Goal: Task Accomplishment & Management: Complete application form

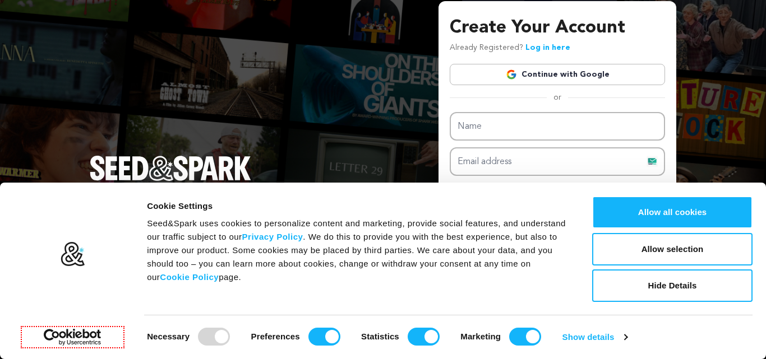
click at [642, 203] on button "Allow all cookies" at bounding box center [672, 212] width 160 height 33
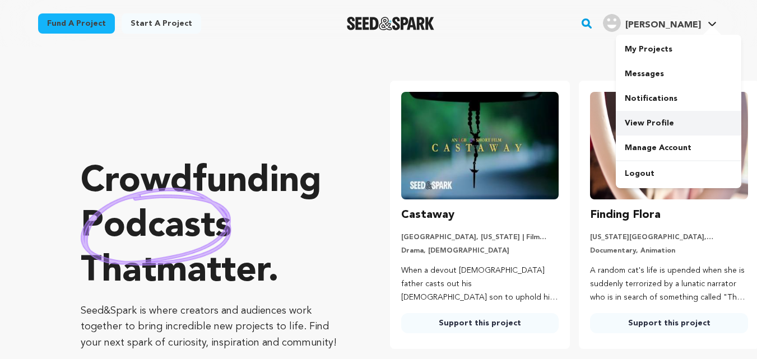
click at [650, 120] on link "View Profile" at bounding box center [679, 123] width 126 height 25
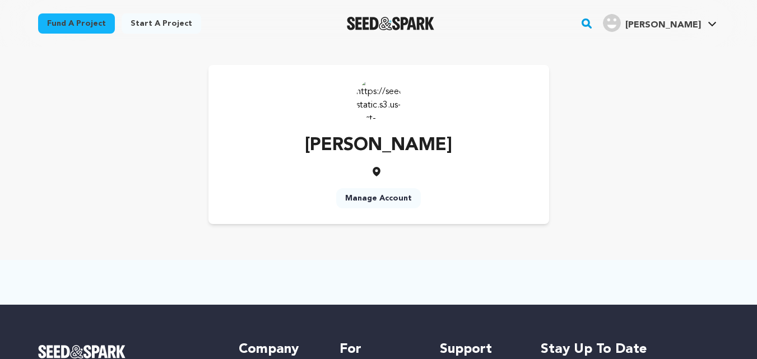
drag, startPoint x: 0, startPoint y: 0, endPoint x: 359, endPoint y: 200, distance: 410.8
click at [359, 200] on link "Manage Account" at bounding box center [378, 198] width 85 height 20
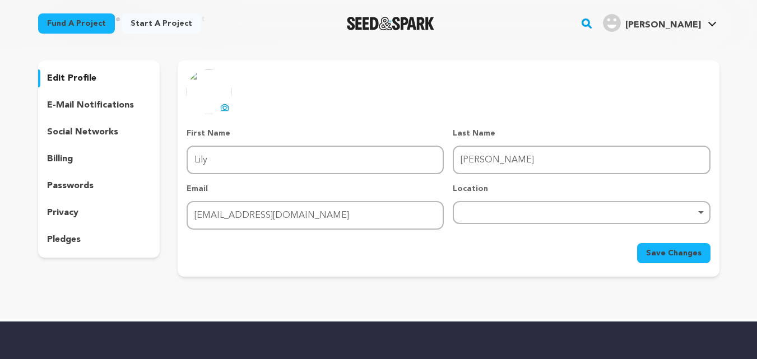
scroll to position [56, 0]
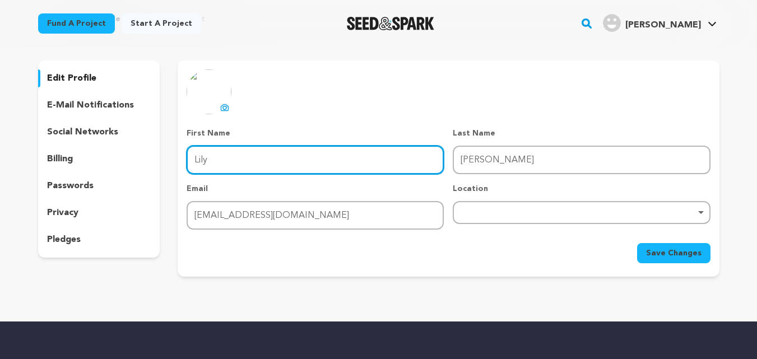
click at [327, 163] on input "Lily" at bounding box center [315, 160] width 257 height 29
type input "Wax Papers"
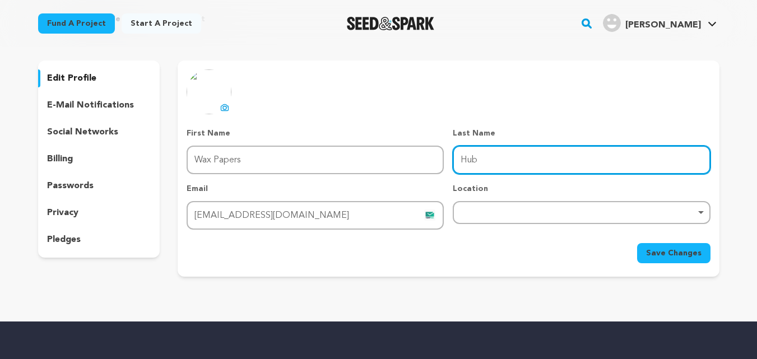
click at [514, 211] on div "Remove item" at bounding box center [582, 212] width 246 height 4
type input "Hub"
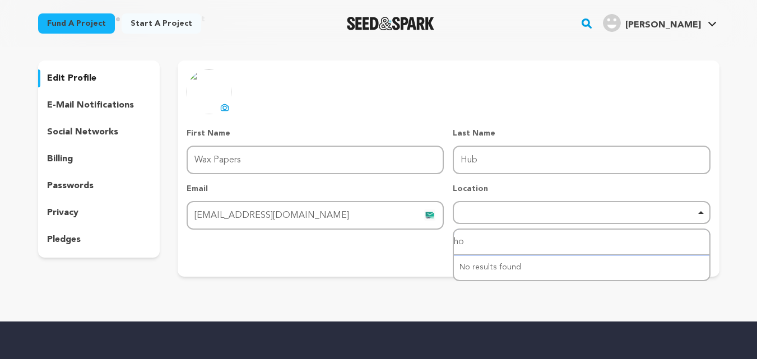
type input "hou"
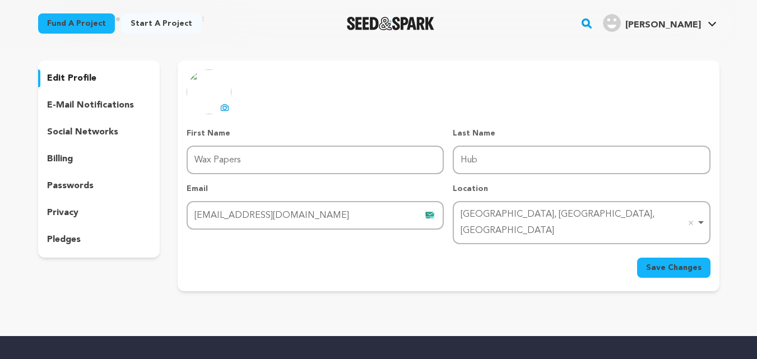
scroll to position [0, 0]
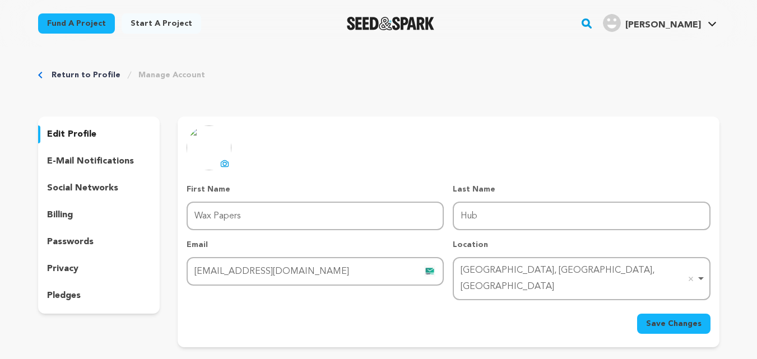
click at [225, 165] on icon at bounding box center [225, 164] width 4 height 3
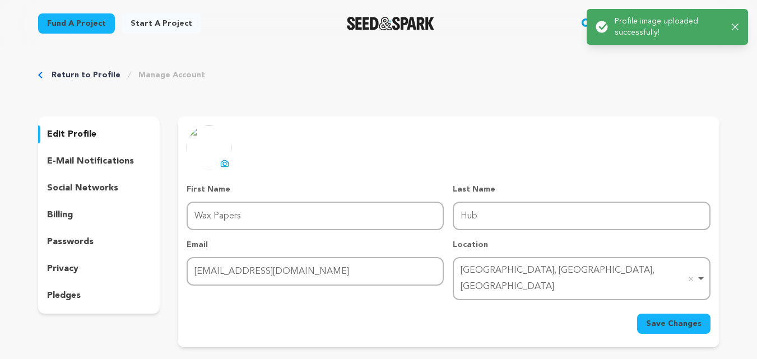
click at [676, 318] on span "Save Changes" at bounding box center [673, 323] width 55 height 11
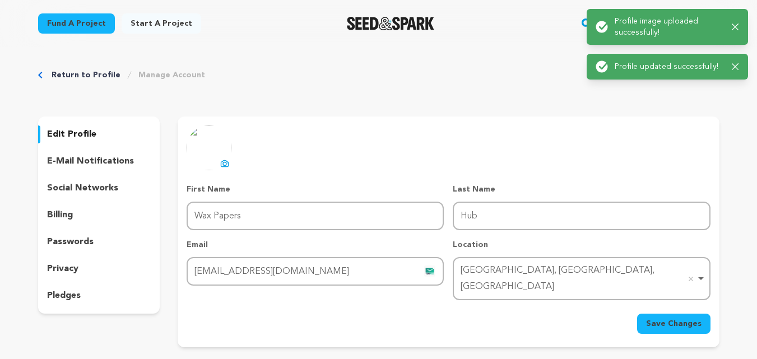
click at [79, 186] on p "social networks" at bounding box center [82, 188] width 71 height 13
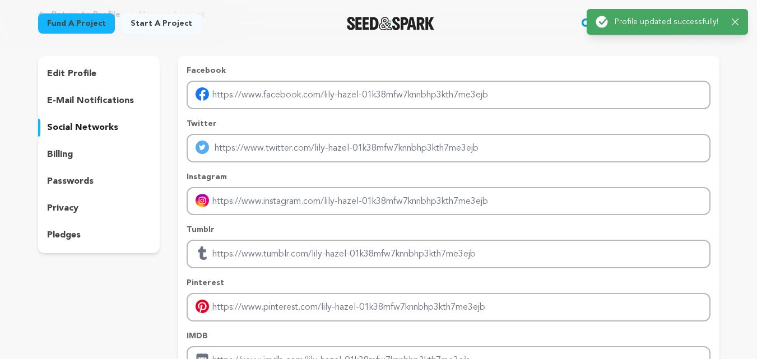
scroll to position [56, 0]
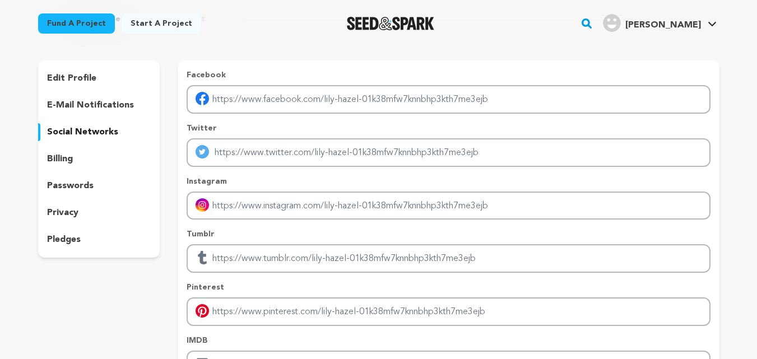
click at [104, 102] on p "e-mail notifications" at bounding box center [90, 105] width 87 height 13
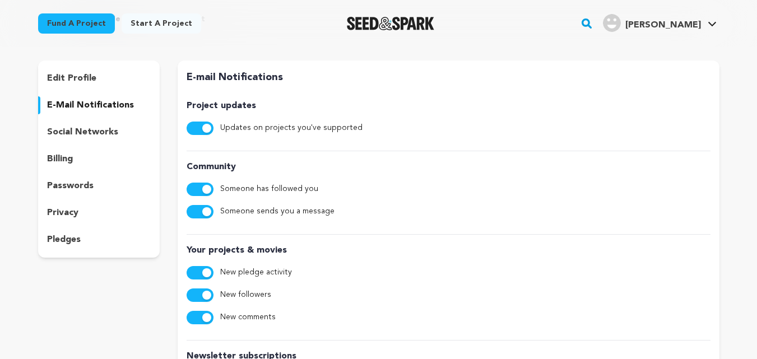
click at [91, 132] on p "social networks" at bounding box center [82, 132] width 71 height 13
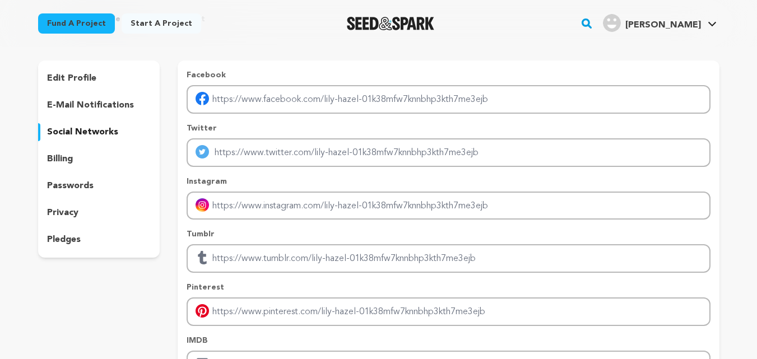
click at [94, 69] on div "edit profile e-mail notifications social networks billing passwords privacy ple…" at bounding box center [99, 159] width 122 height 197
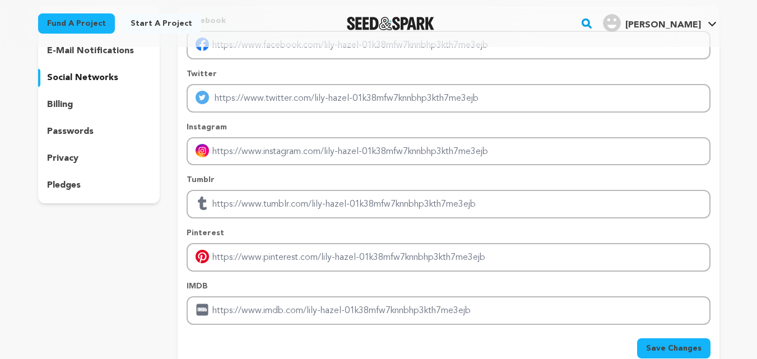
scroll to position [56, 0]
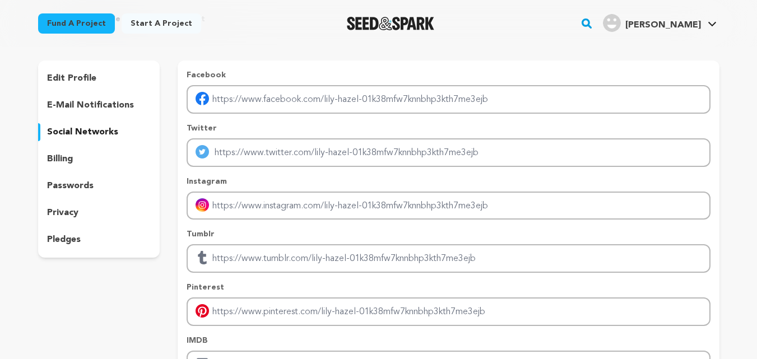
click at [65, 79] on p "edit profile" at bounding box center [71, 78] width 49 height 13
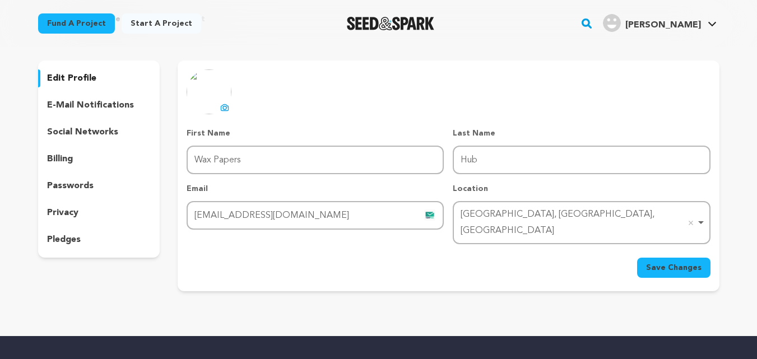
click at [66, 129] on p "social networks" at bounding box center [82, 132] width 71 height 13
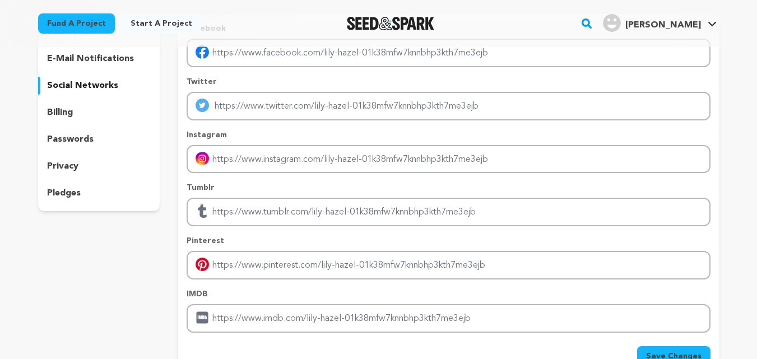
scroll to position [168, 0]
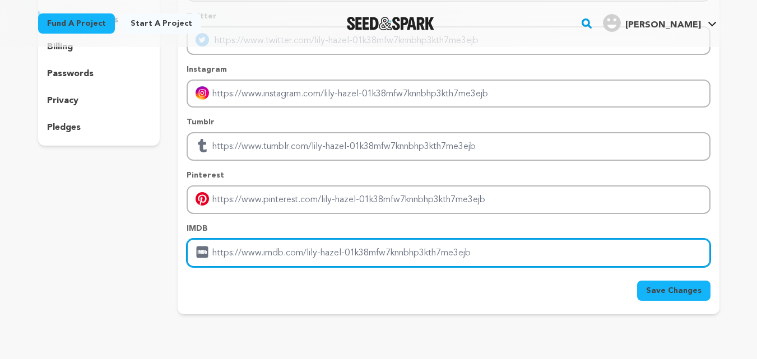
click at [233, 248] on input "Enter IMDB profile link" at bounding box center [449, 253] width 524 height 29
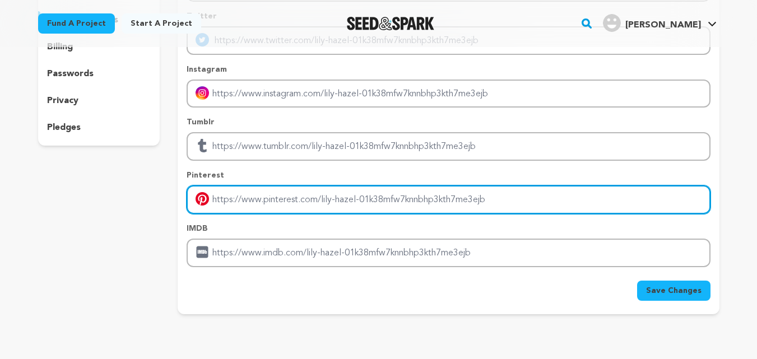
click at [276, 193] on input "Enter pinterest profile link" at bounding box center [449, 200] width 524 height 29
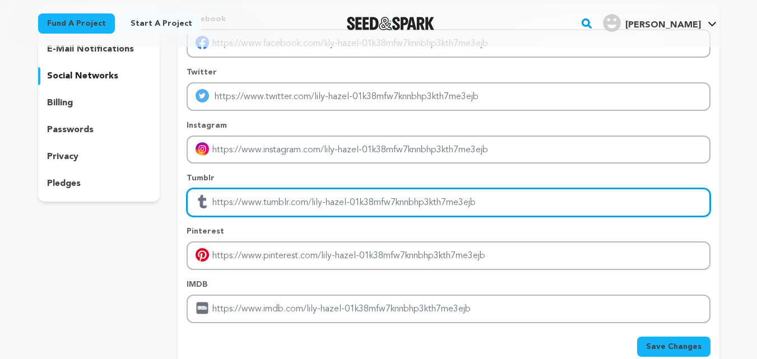
click at [326, 204] on input "Enter tubmlr profile link" at bounding box center [449, 202] width 524 height 29
paste input "https://waxpapershub.com/custom-paper-placemats/"
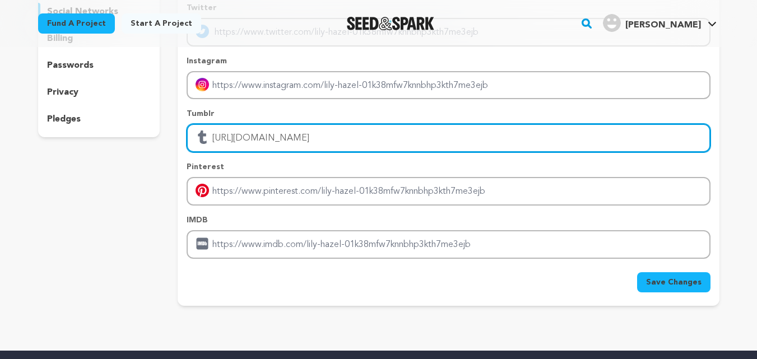
scroll to position [224, 0]
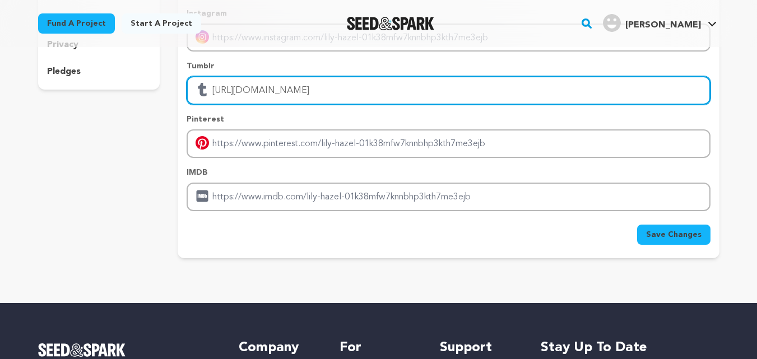
type input "https://waxpapershub.com/custom-paper-placemats/"
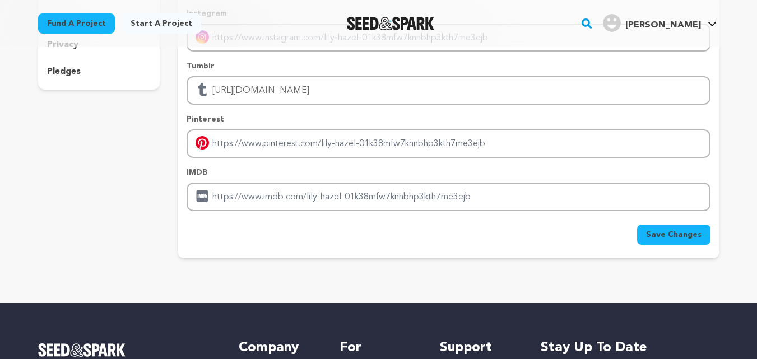
click at [654, 212] on form "Facebook Twitter Instagram Tumblr https://waxpapershub.com/custom-paper-placema…" at bounding box center [449, 73] width 524 height 344
click at [662, 230] on span "Save Changes" at bounding box center [673, 234] width 55 height 11
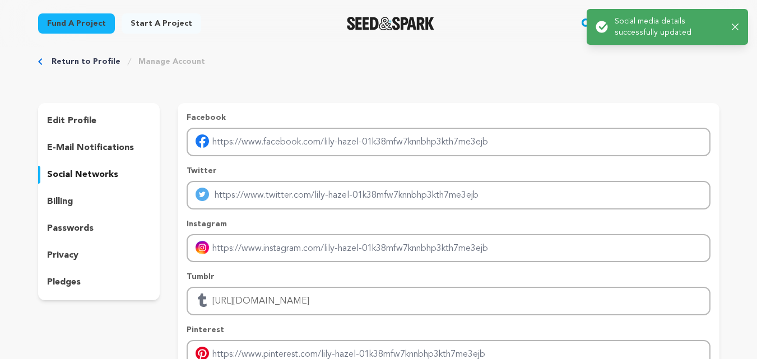
scroll to position [0, 0]
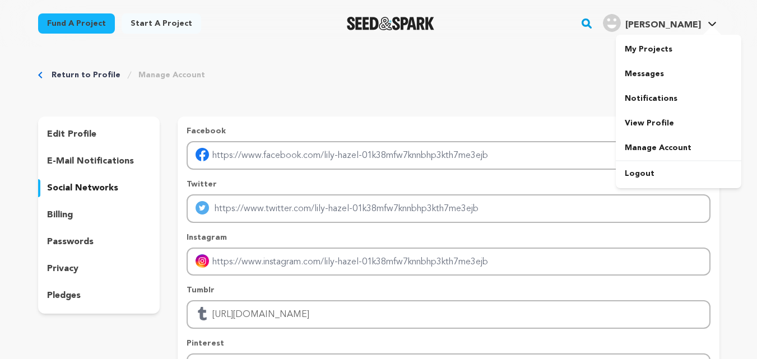
click at [682, 27] on span "Lily H." at bounding box center [664, 25] width 76 height 9
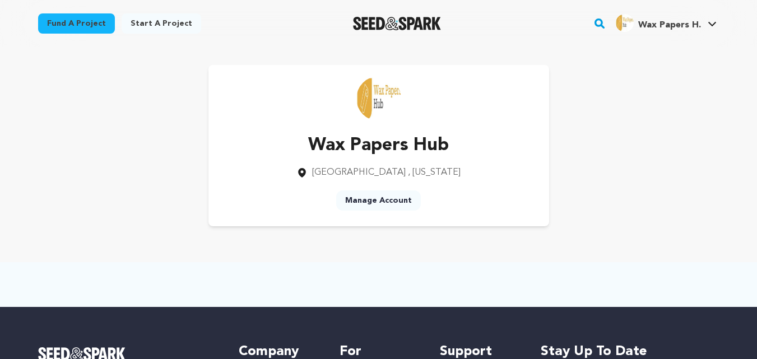
click at [673, 22] on span "Wax Papers H." at bounding box center [670, 25] width 63 height 9
click at [383, 196] on link "Manage Account" at bounding box center [378, 201] width 85 height 20
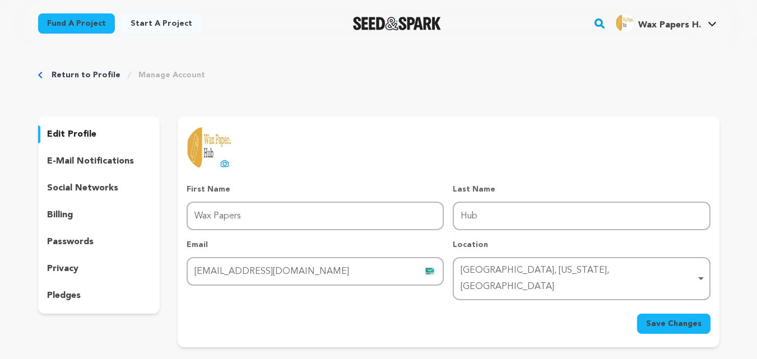
click at [137, 17] on link "Start a project" at bounding box center [162, 23] width 80 height 20
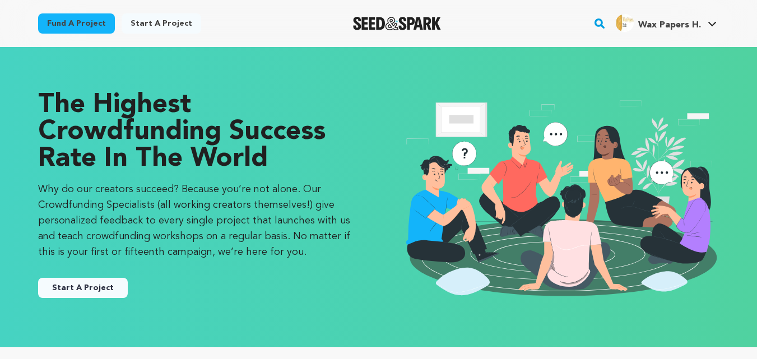
click at [104, 283] on button "Start A Project" at bounding box center [83, 288] width 90 height 20
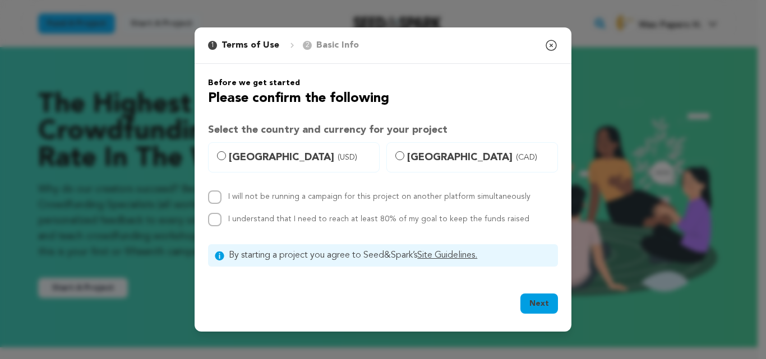
click at [337, 161] on span "(USD)" at bounding box center [347, 157] width 20 height 11
click at [226, 160] on input "[GEOGRAPHIC_DATA] (USD)" at bounding box center [221, 155] width 9 height 9
radio input "true"
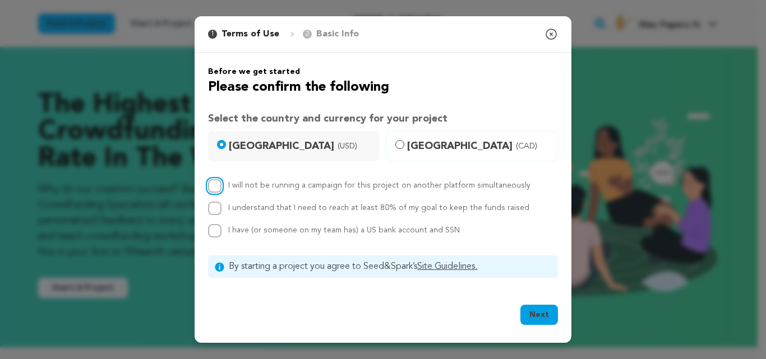
click at [209, 186] on input "I will not be running a campaign for this project on another platform simultane…" at bounding box center [214, 185] width 13 height 13
checkbox input "true"
click at [213, 210] on input "I understand that I need to reach at least 80% of my goal to keep the funds rai…" at bounding box center [214, 208] width 13 height 13
checkbox input "true"
click at [212, 228] on input "I have (or someone on my team has) a US bank account and SSN" at bounding box center [214, 230] width 13 height 13
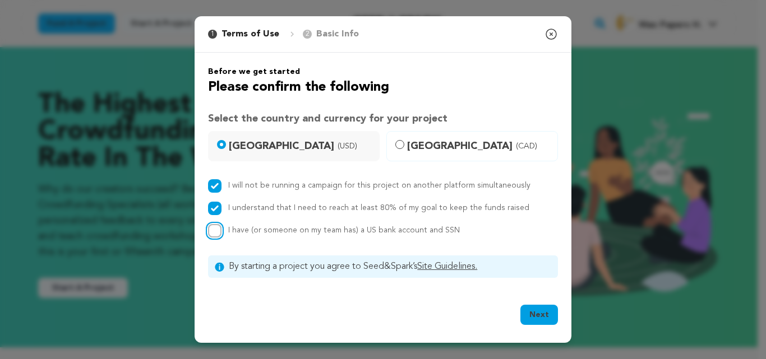
checkbox input "true"
click at [536, 323] on button "Next" at bounding box center [539, 315] width 38 height 20
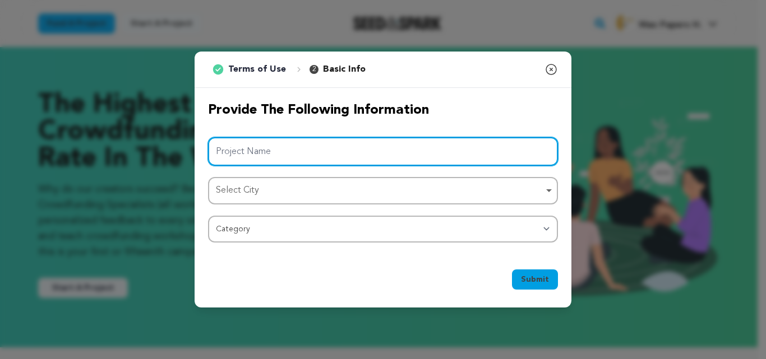
click at [357, 162] on input "Project Name" at bounding box center [383, 151] width 350 height 29
click at [354, 160] on input "Project Name" at bounding box center [383, 151] width 350 height 29
type input "Wax Papers Hub"
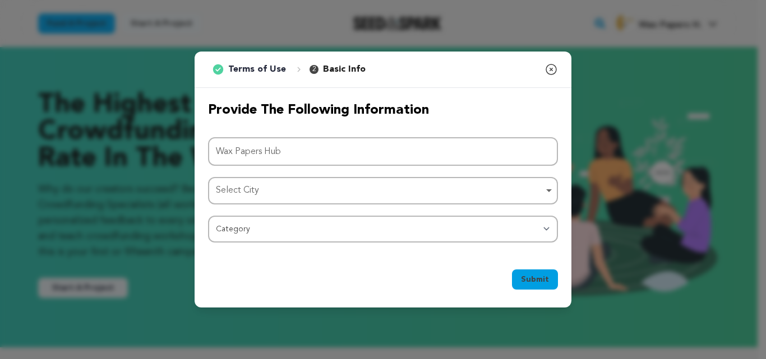
click at [408, 177] on div "Select City Select City Remove item" at bounding box center [383, 190] width 350 height 27
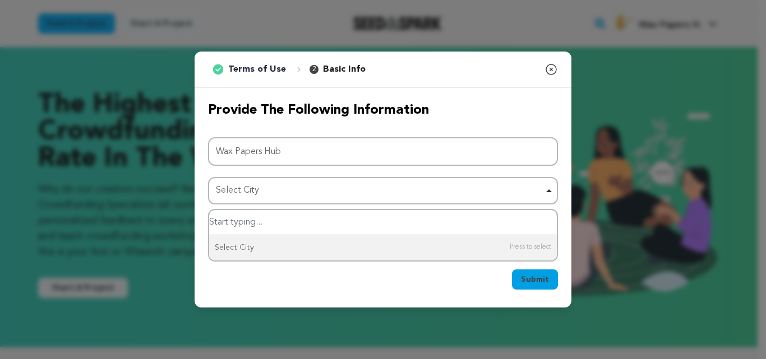
click at [323, 212] on input "Select City" at bounding box center [383, 222] width 348 height 25
type input "hous"
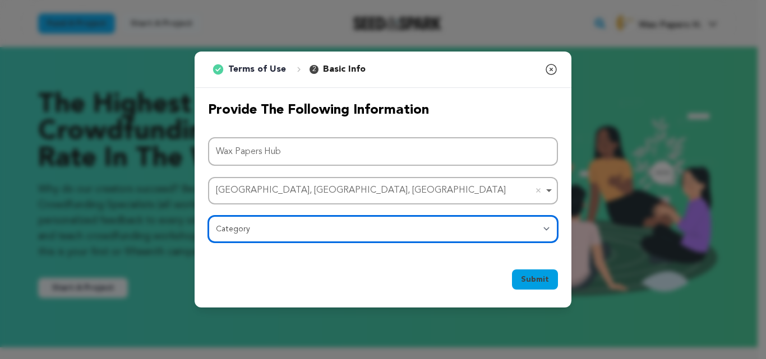
click at [271, 232] on select "Category Film Feature Film Short Series Film Festival Company Music Video VR Ex…" at bounding box center [383, 229] width 350 height 27
select select "10117"
click at [208, 216] on select "Category Film Feature Film Short Series Film Festival Company Music Video VR Ex…" at bounding box center [383, 229] width 350 height 27
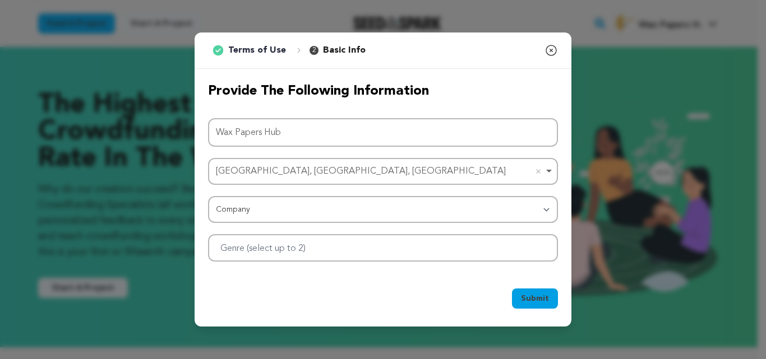
click at [529, 295] on span "Submit" at bounding box center [535, 298] width 28 height 11
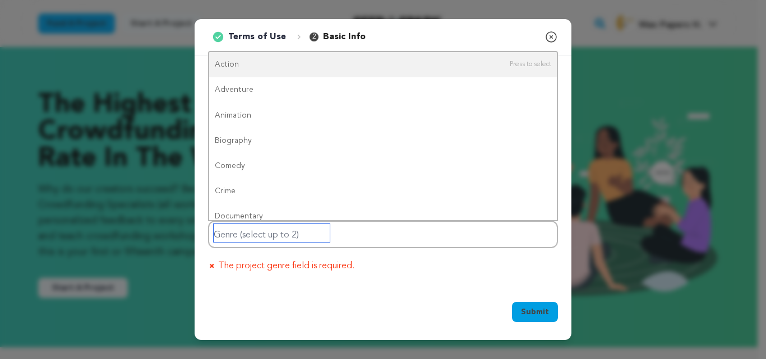
click at [255, 225] on input "Genre (select up to 2)" at bounding box center [272, 233] width 116 height 18
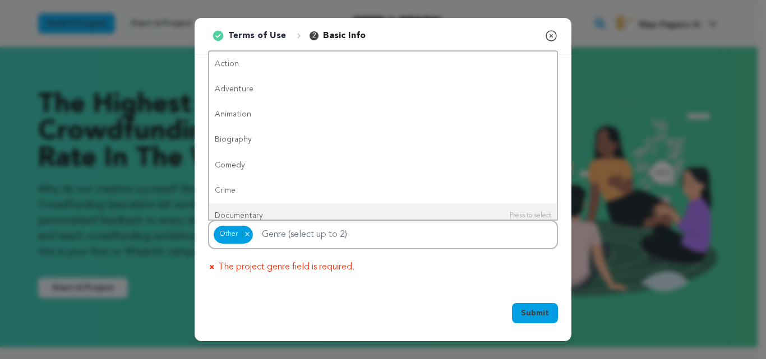
click at [535, 313] on span "Submit" at bounding box center [535, 313] width 28 height 11
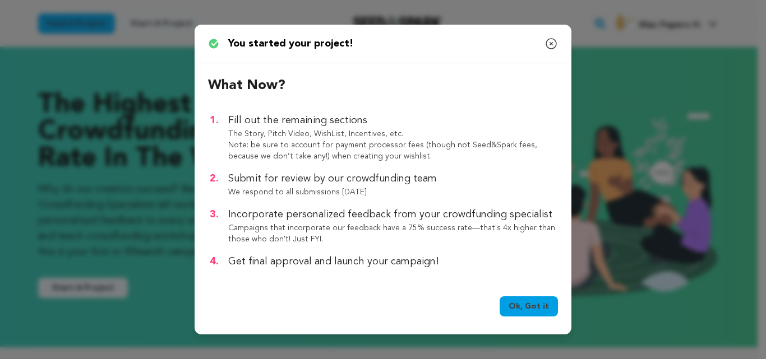
click at [517, 305] on link "Ok, Got it" at bounding box center [528, 307] width 58 height 20
